Goal: Task Accomplishment & Management: Manage account settings

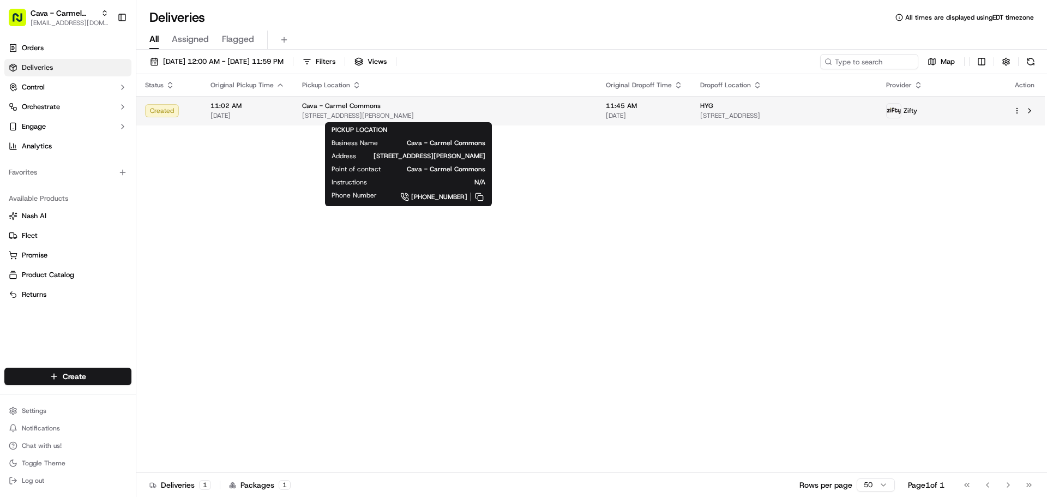
click at [458, 107] on div "Cava - Carmel Commons" at bounding box center [445, 105] width 286 height 9
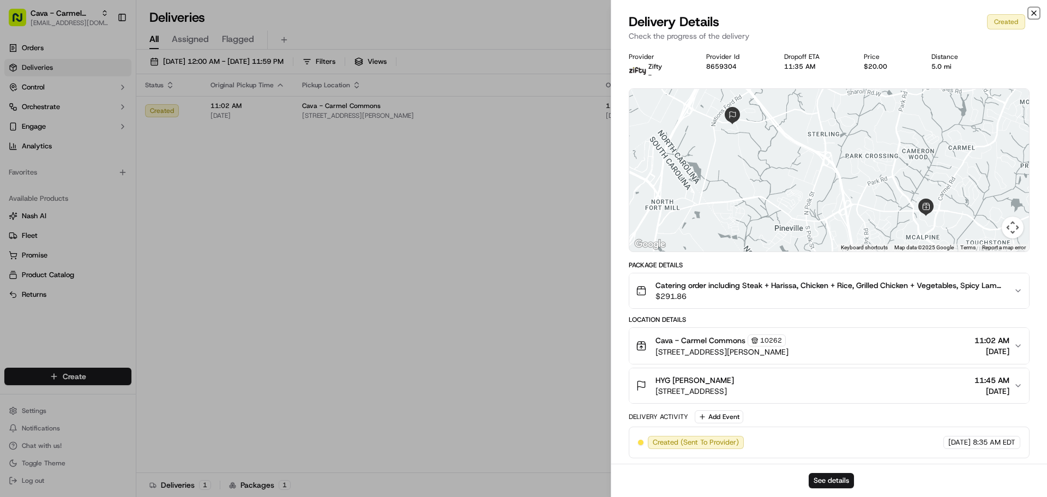
click at [1034, 14] on icon "button" at bounding box center [1034, 13] width 9 height 9
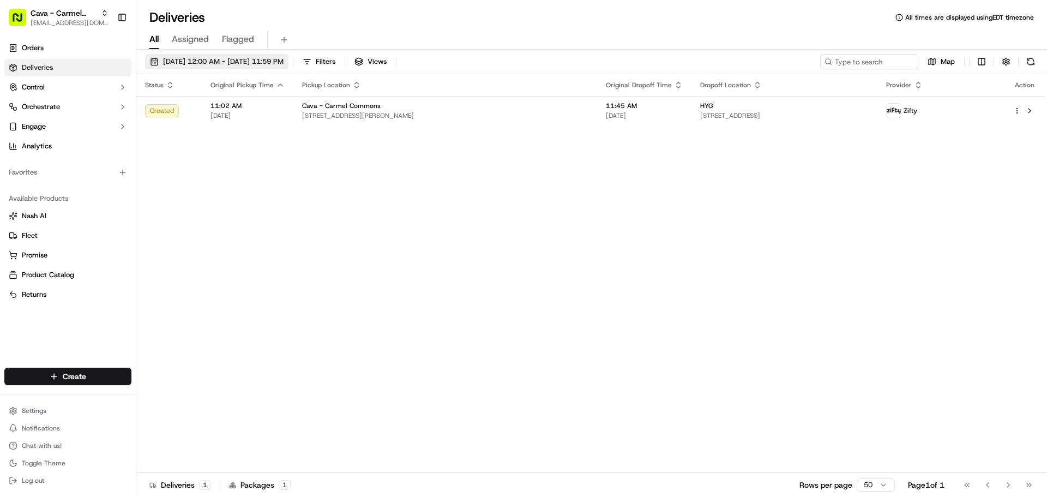
click at [201, 57] on span "09/22/2025 12:00 AM - 09/22/2025 11:59 PM" at bounding box center [223, 62] width 121 height 10
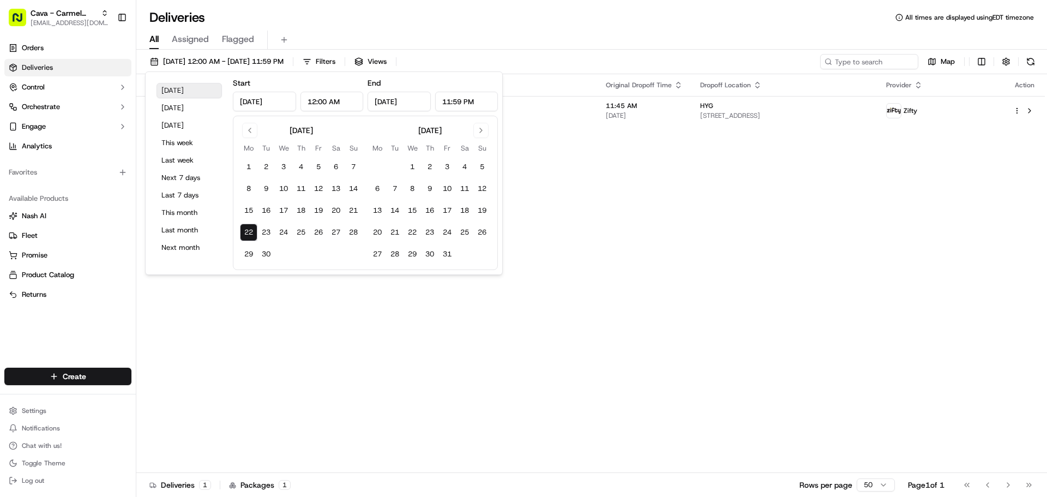
click at [177, 90] on button "Today" at bounding box center [189, 90] width 65 height 15
click at [393, 335] on div "Status Original Pickup Time Pickup Location Original Dropoff Time Dropoff Locat…" at bounding box center [590, 273] width 909 height 399
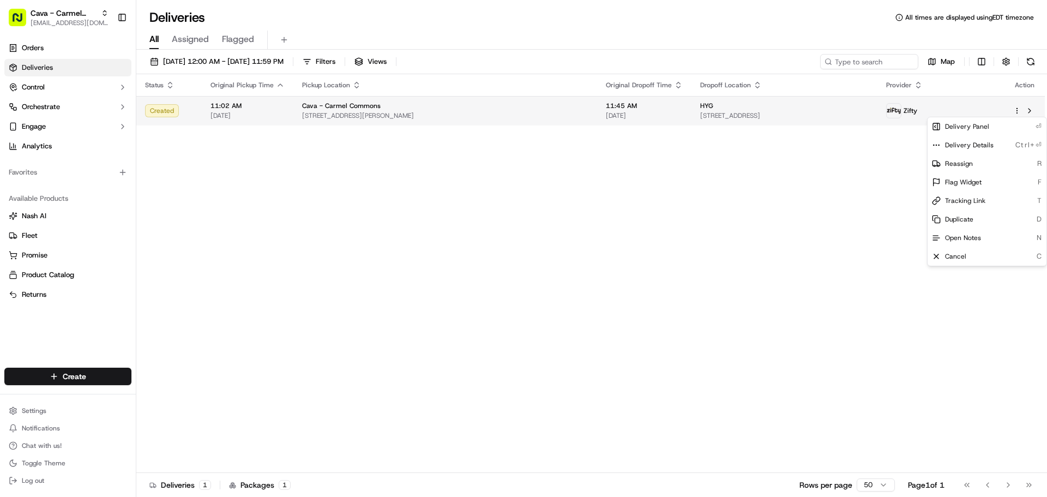
click at [1015, 112] on html "Cava - Carmel Commons carmelcommons@cava.com Toggle Sidebar Orders Deliveries C…" at bounding box center [523, 248] width 1047 height 497
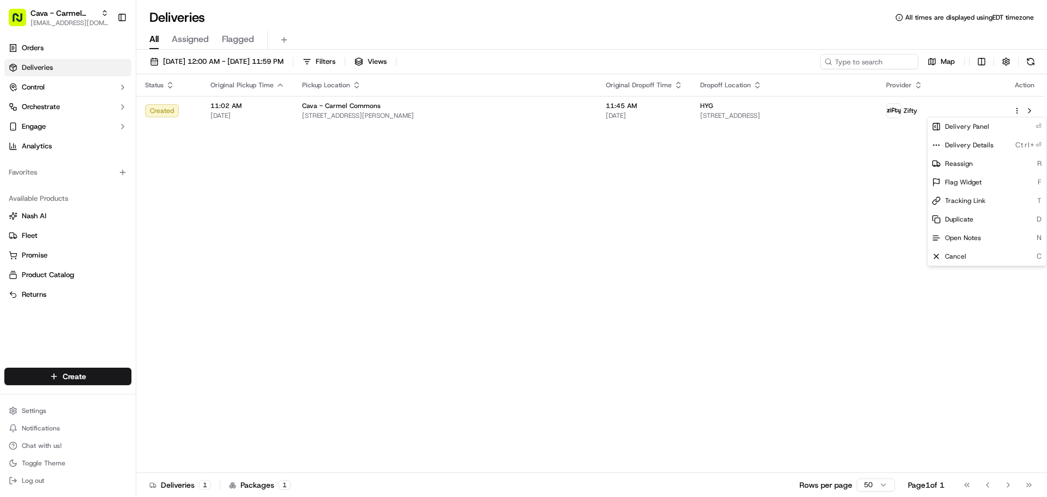
click at [872, 105] on html "Cava - Carmel Commons carmelcommons@cava.com Toggle Sidebar Orders Deliveries C…" at bounding box center [523, 248] width 1047 height 497
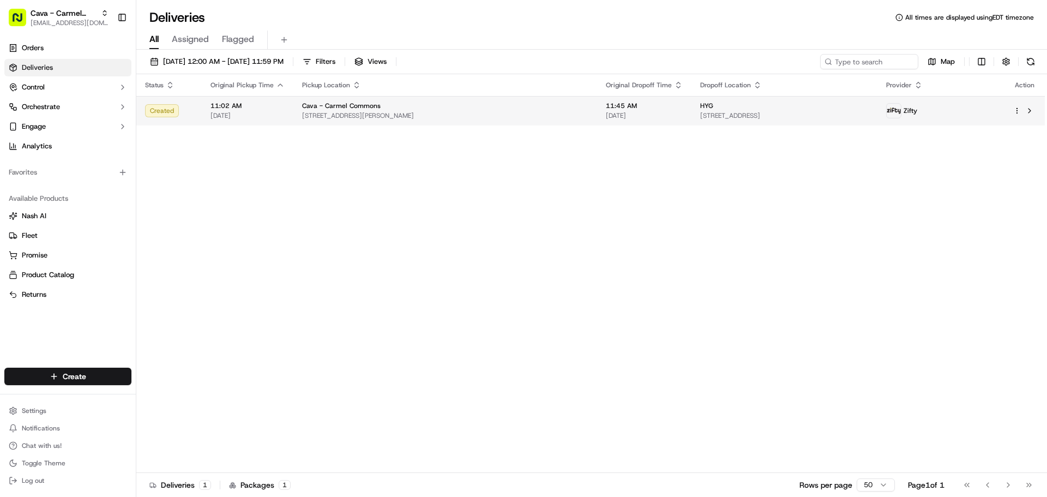
click at [878, 106] on td "HYG 440 E Westinghouse Blvd, Charlotte, NC 28273, USA" at bounding box center [785, 110] width 186 height 29
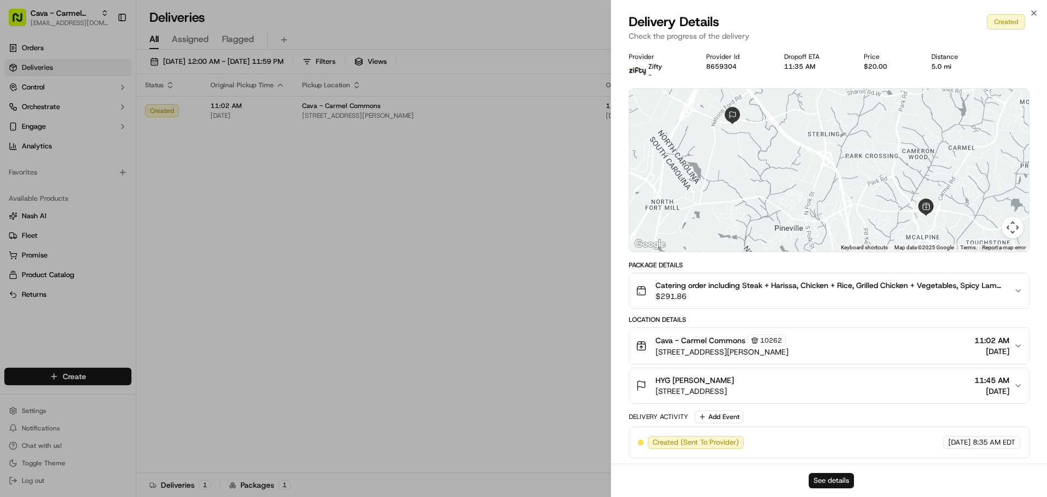
click at [815, 478] on button "See details" at bounding box center [831, 480] width 45 height 15
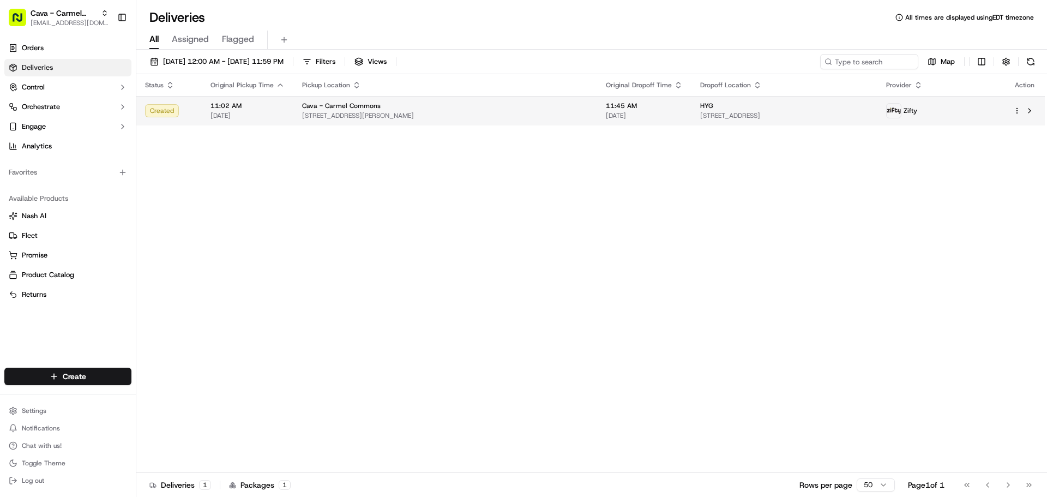
click at [296, 112] on td "Cava - Carmel Commons 7631 Pineville-Matthews Rd, Charlotte, NC 28226, USA" at bounding box center [445, 110] width 304 height 29
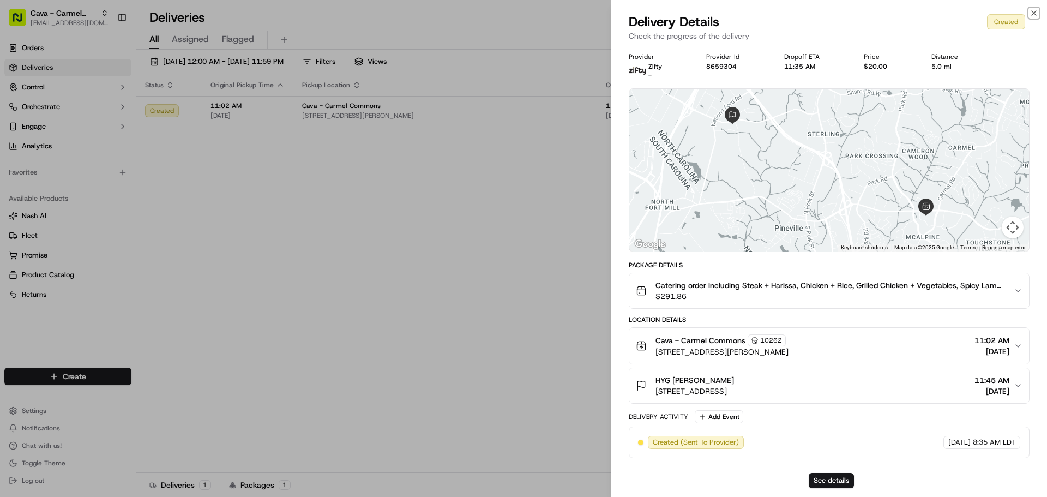
click at [1036, 12] on icon "button" at bounding box center [1034, 13] width 9 height 9
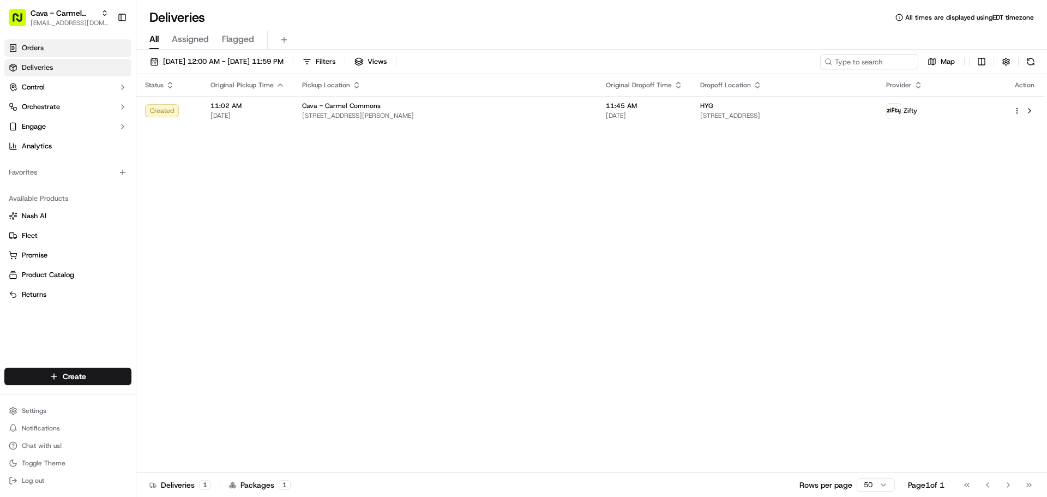
click at [79, 52] on link "Orders" at bounding box center [67, 47] width 127 height 17
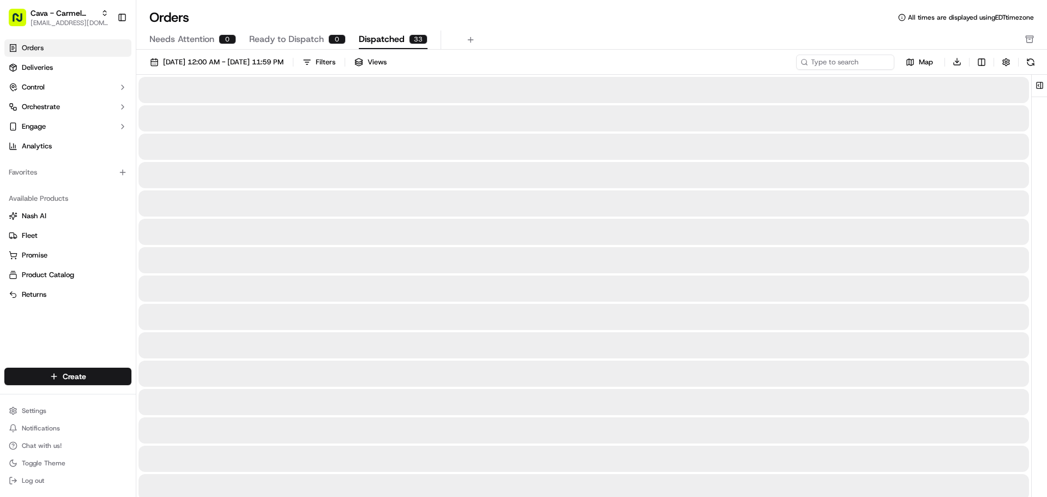
click at [380, 36] on span "Dispatched" at bounding box center [382, 39] width 46 height 13
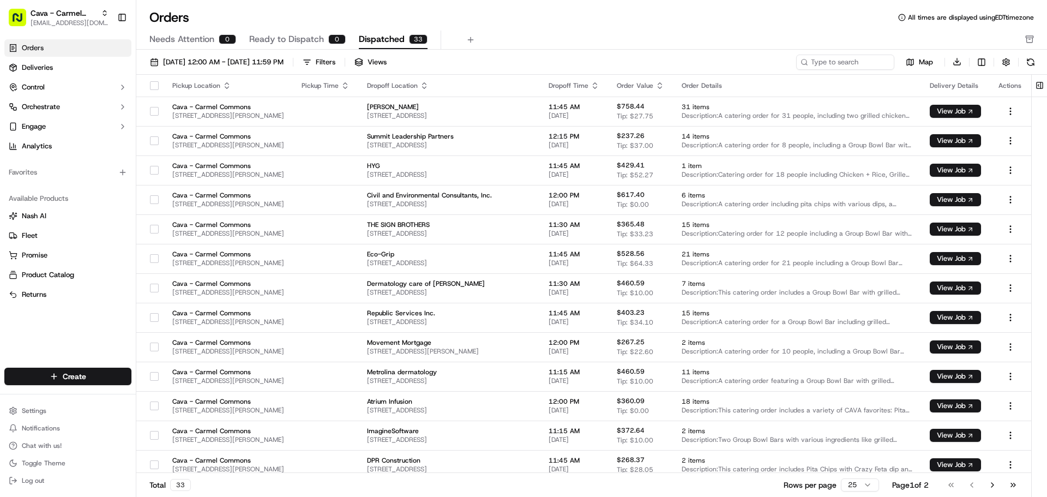
click at [295, 31] on button "Ready to Dispatch 0" at bounding box center [297, 40] width 97 height 19
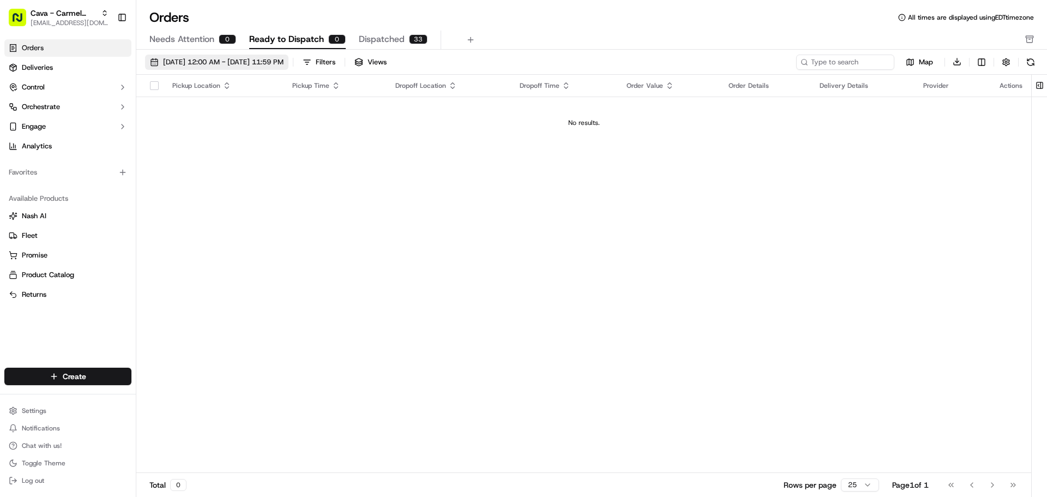
click at [237, 66] on span "09/01/2025 12:00 AM - 09/30/2025 11:59 PM" at bounding box center [223, 62] width 121 height 10
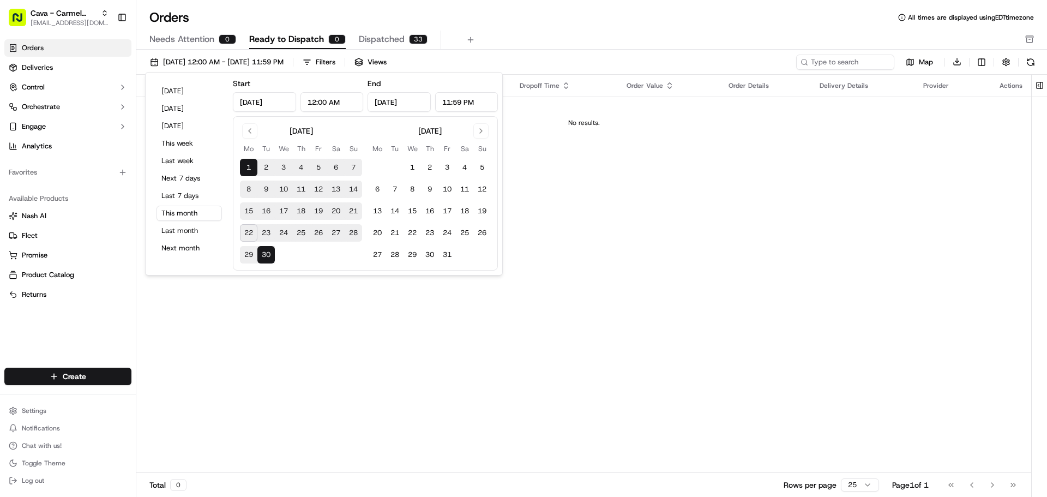
click at [574, 309] on div "Pickup Location Pickup Time Dropoff Location Dropoff Time Order Value Order Det…" at bounding box center [583, 274] width 895 height 399
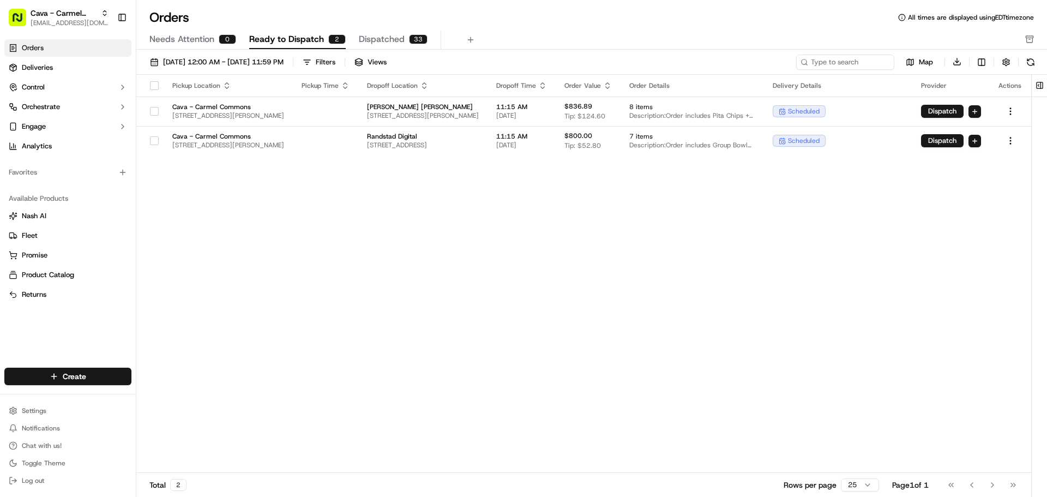
click at [150, 84] on button "button" at bounding box center [154, 85] width 9 height 9
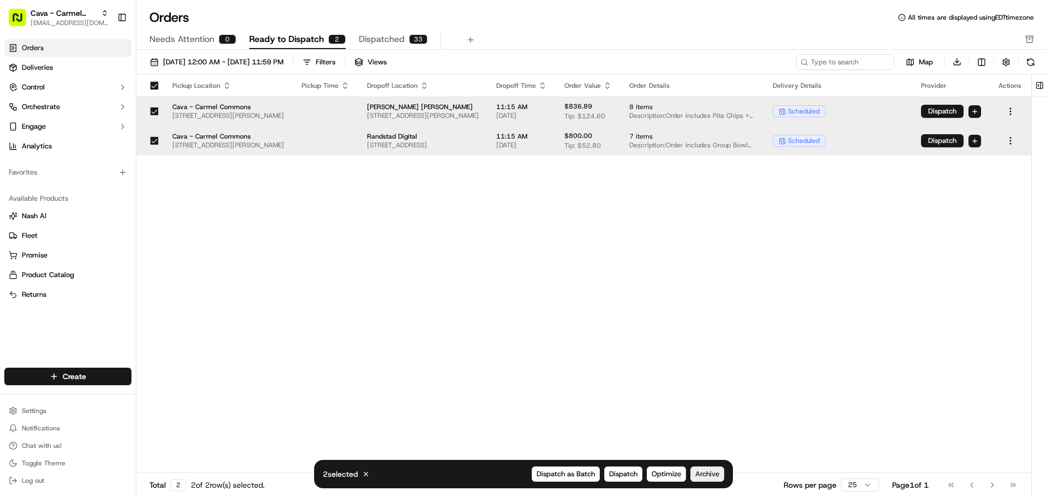
click at [709, 471] on span "Archive" at bounding box center [707, 474] width 24 height 10
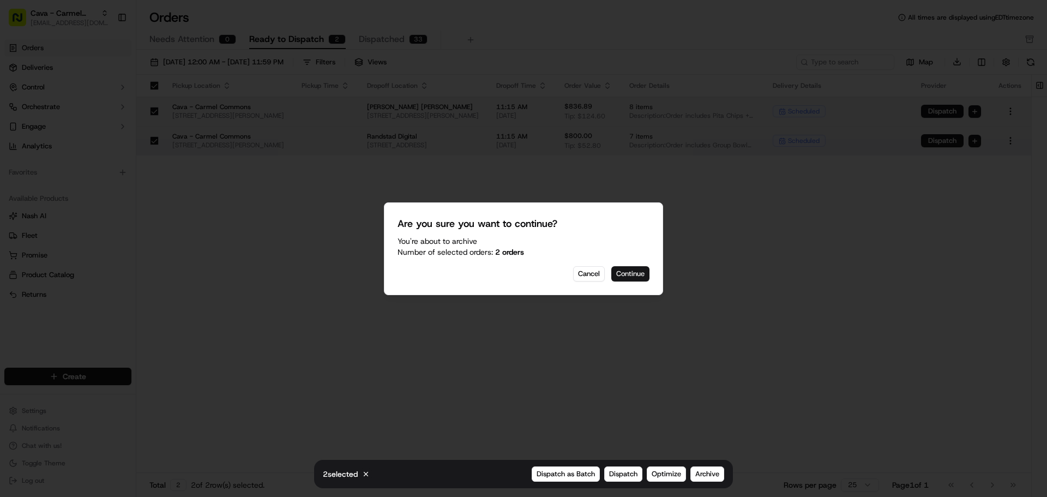
click at [626, 273] on button "Continue" at bounding box center [630, 273] width 38 height 15
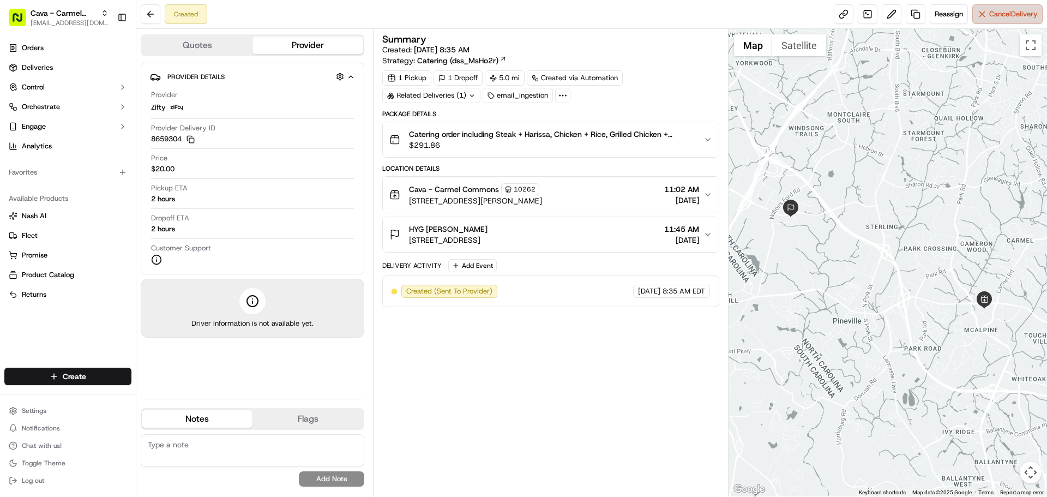
click at [989, 13] on span "Cancel Delivery" at bounding box center [1013, 14] width 49 height 10
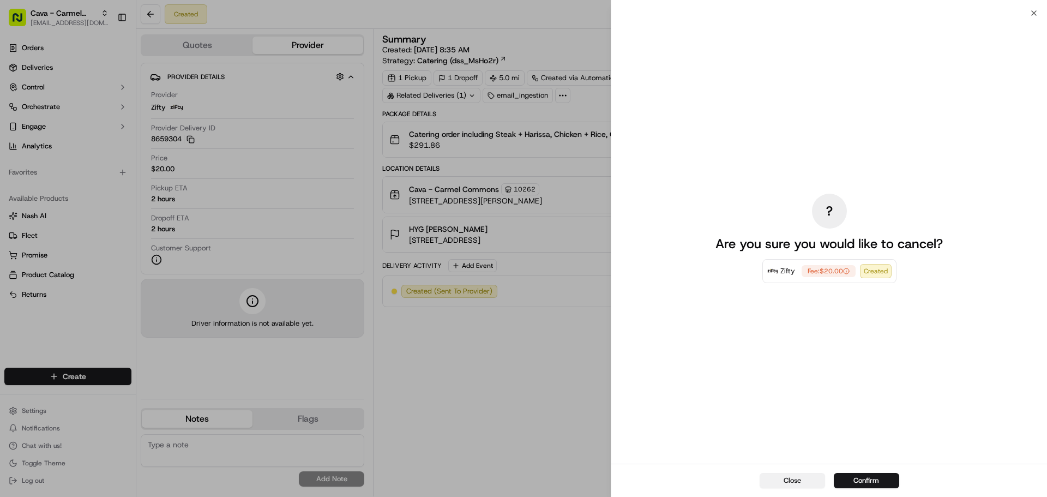
click at [788, 481] on button "Close" at bounding box center [792, 480] width 65 height 15
